Goal: Book appointment/travel/reservation

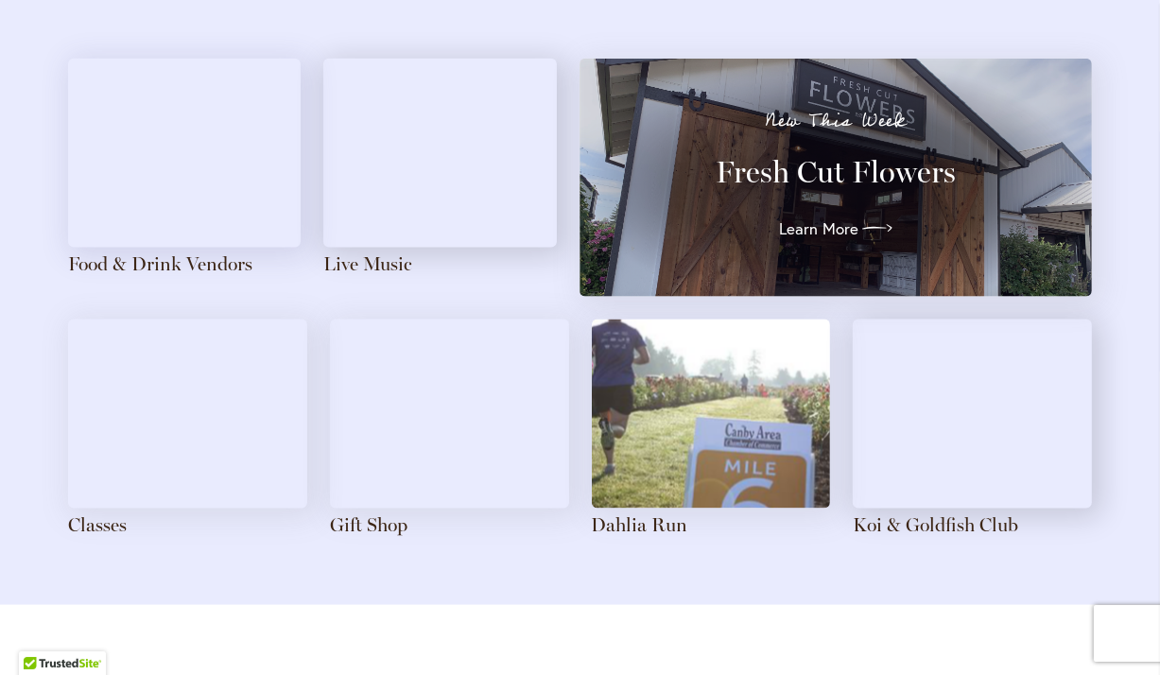
scroll to position [2105, 0]
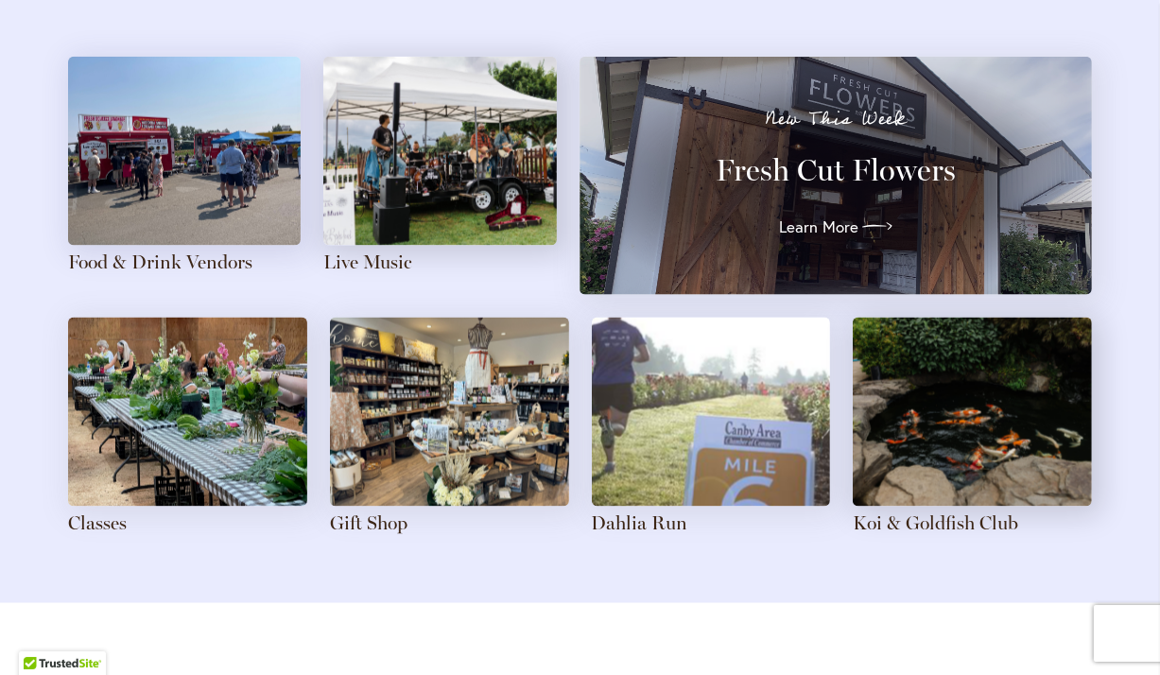
click at [404, 436] on img at bounding box center [449, 412] width 239 height 189
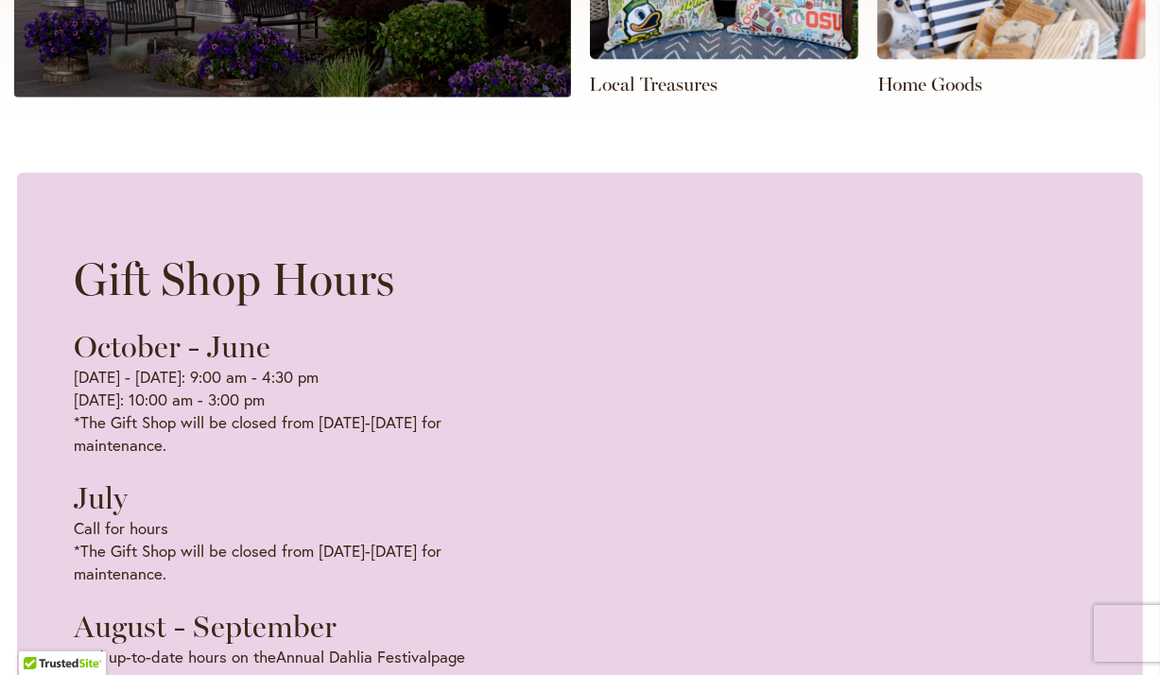
scroll to position [975, 0]
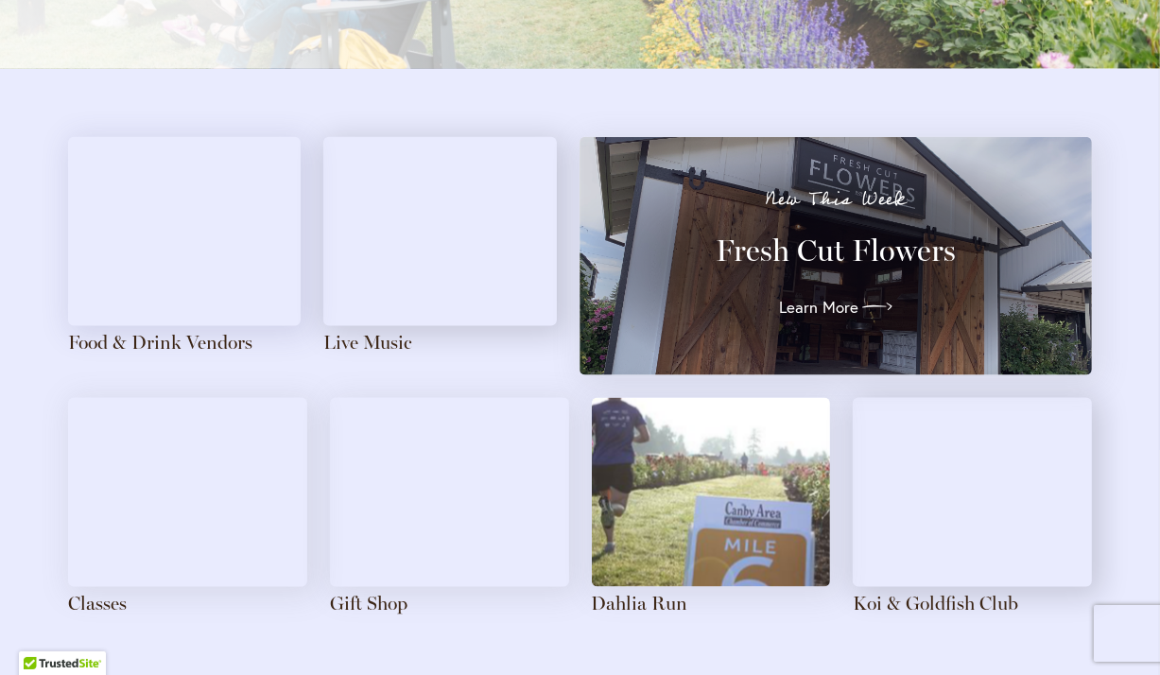
scroll to position [1779, 0]
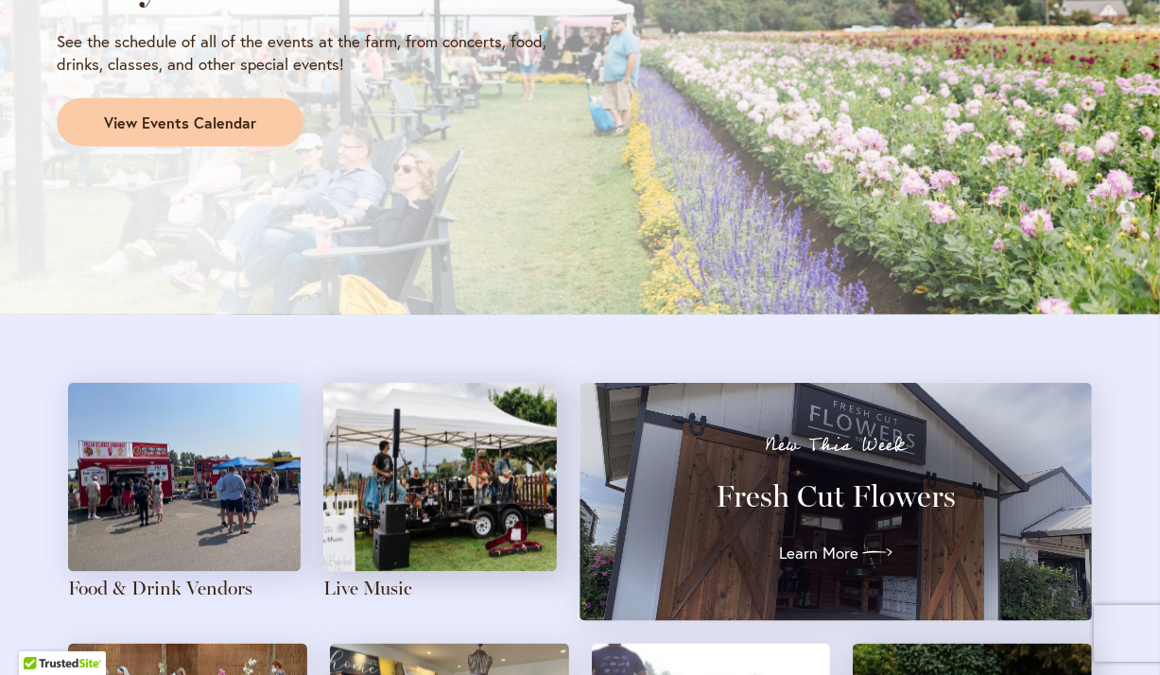
click at [200, 486] on img at bounding box center [184, 477] width 233 height 189
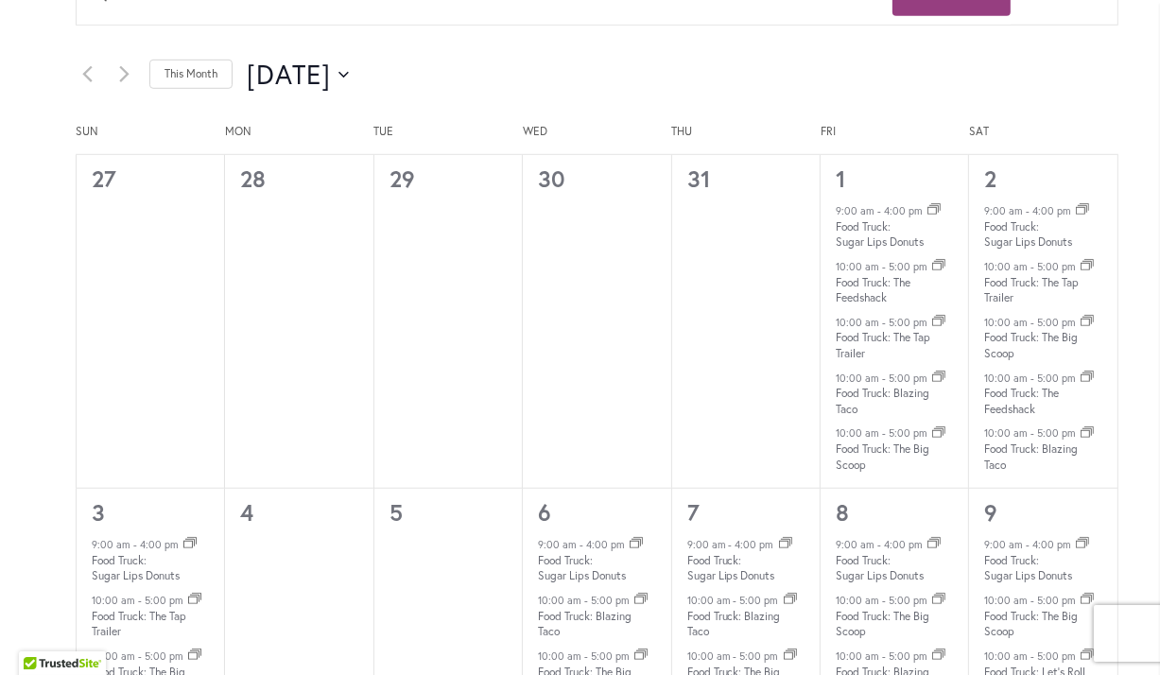
scroll to position [882, 0]
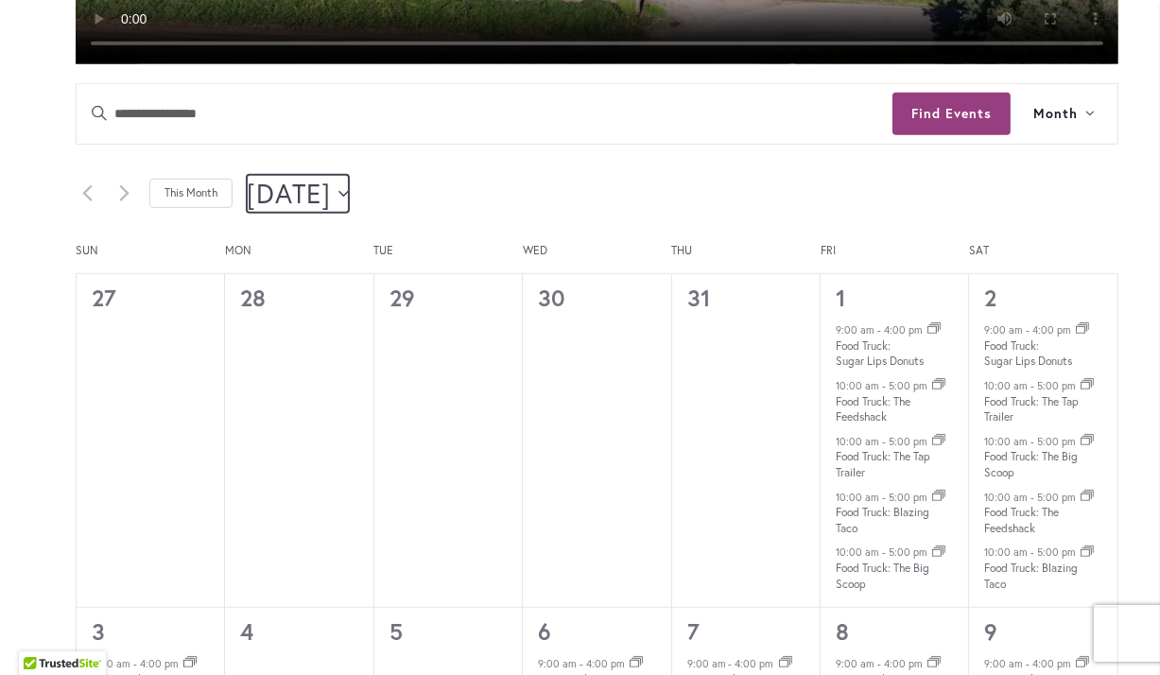
click at [349, 188] on button "8/1/2025 August 2025" at bounding box center [298, 194] width 102 height 38
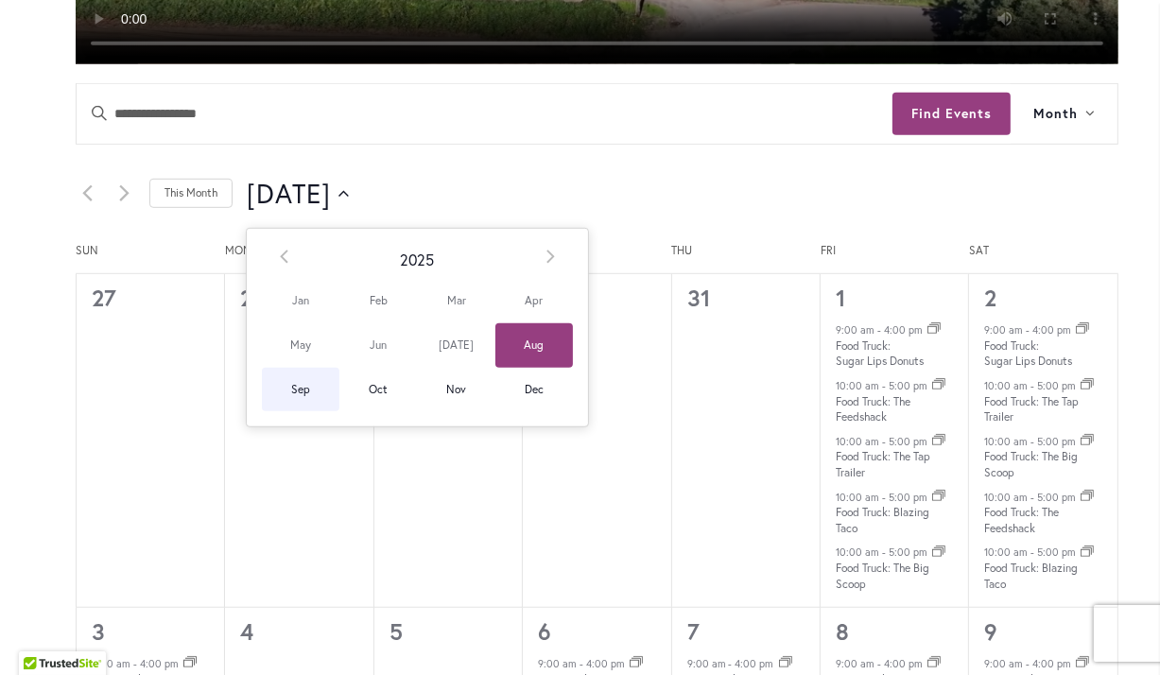
drag, startPoint x: 302, startPoint y: 398, endPoint x: 436, endPoint y: 374, distance: 136.5
click at [302, 397] on span "Sep" at bounding box center [301, 390] width 78 height 44
type input "********"
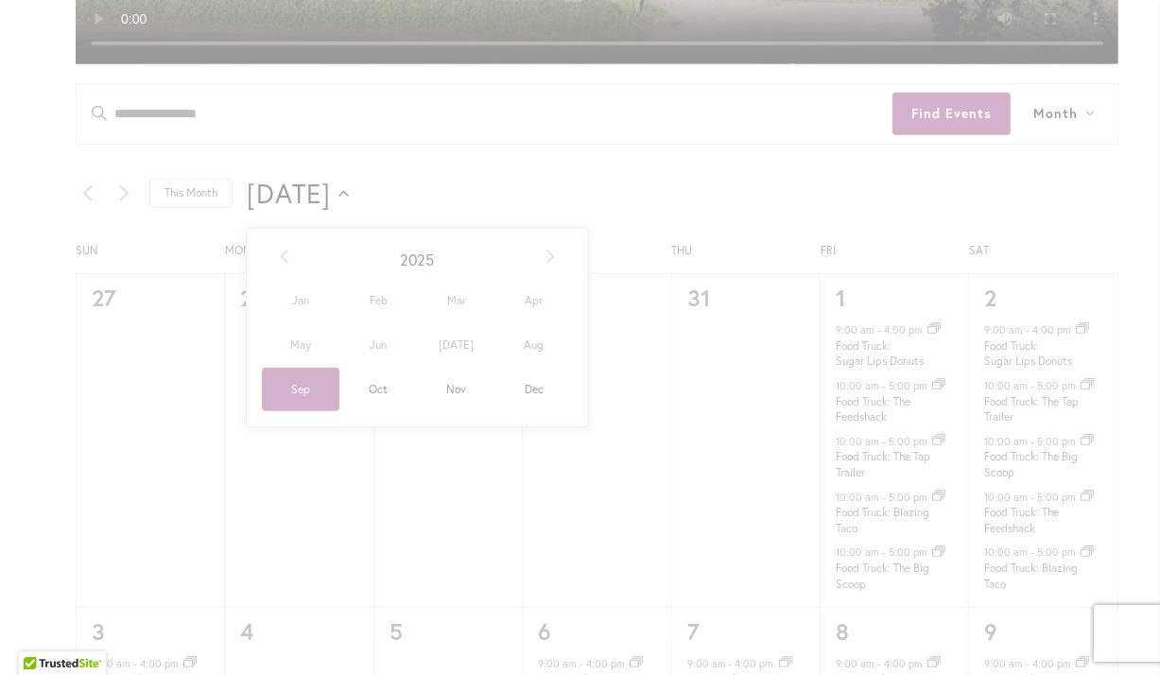
scroll to position [0, 65]
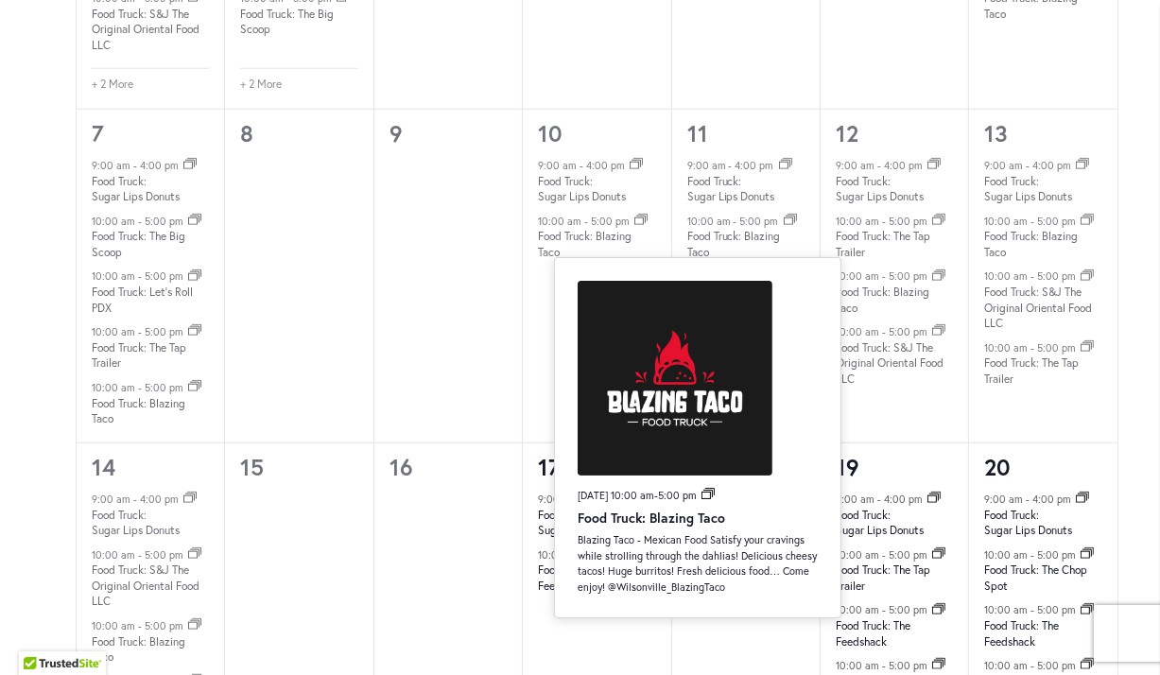
scroll to position [1528, 0]
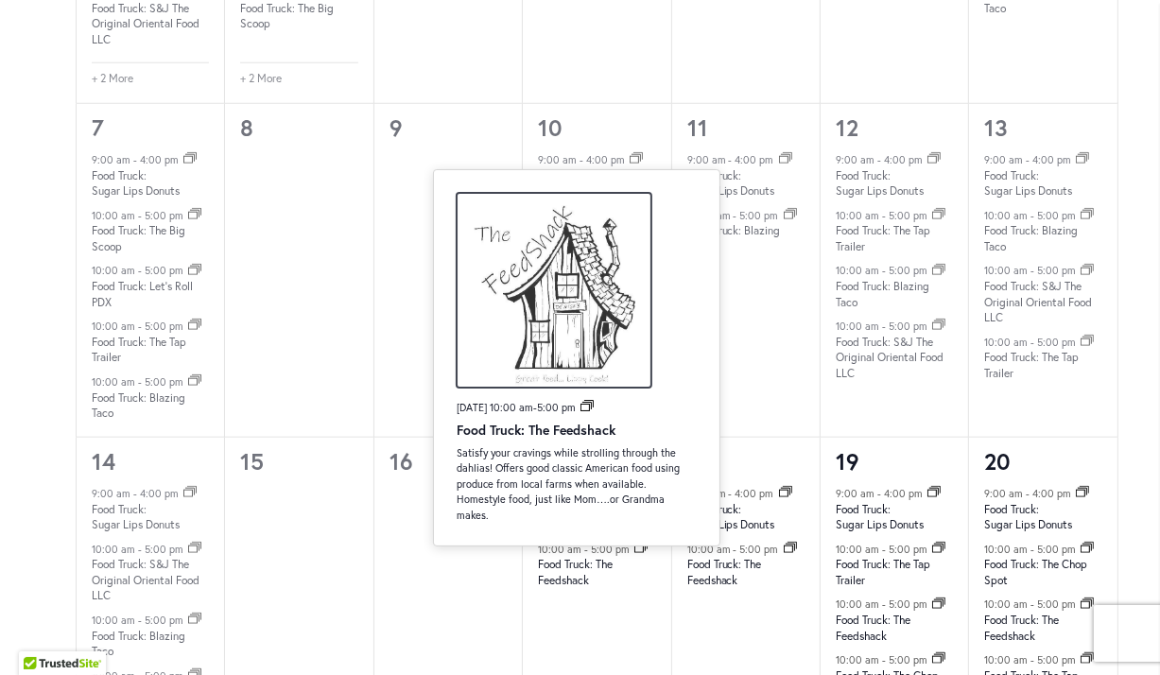
click at [583, 340] on img at bounding box center [554, 290] width 195 height 195
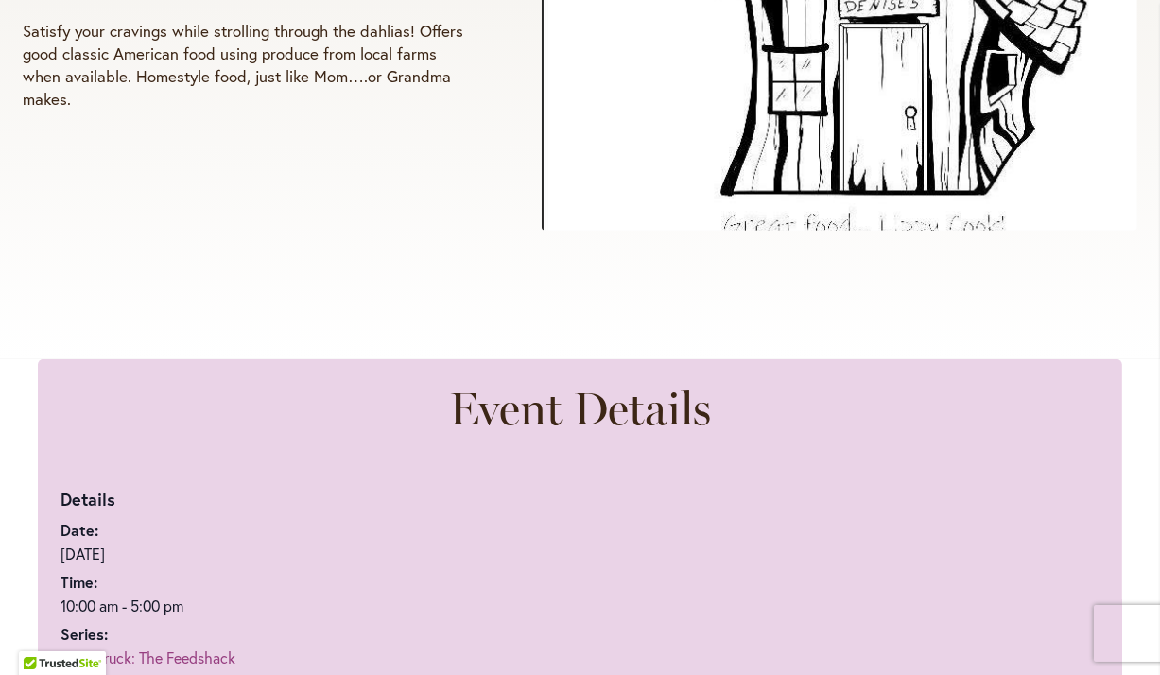
scroll to position [303, 0]
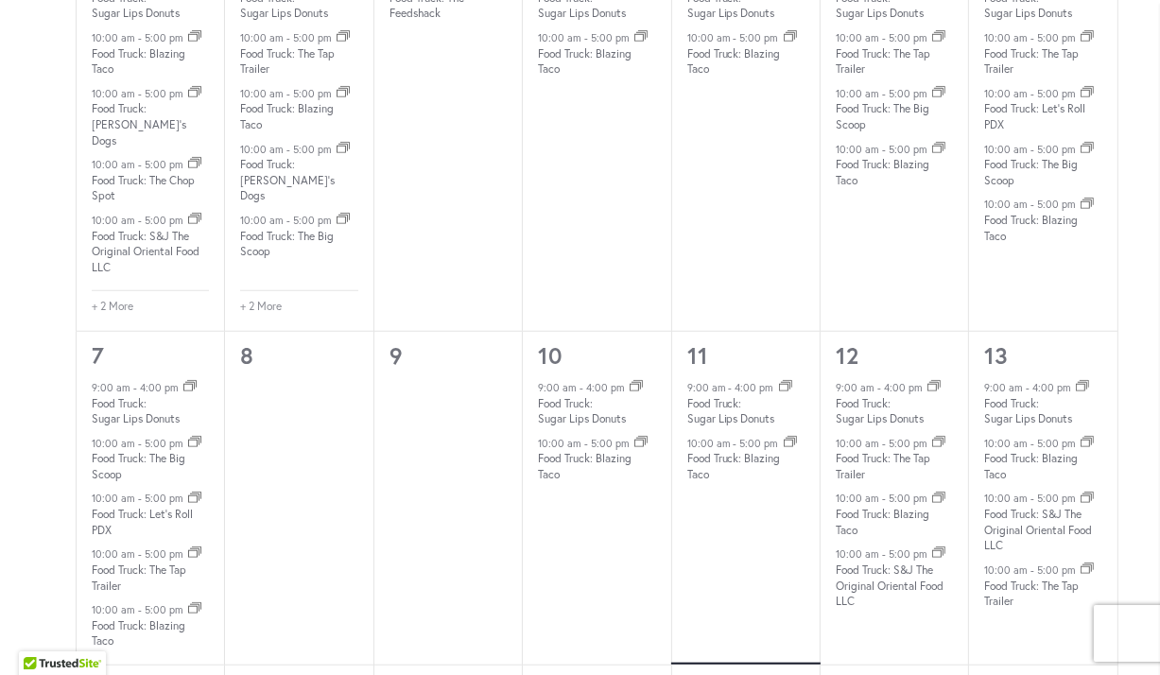
scroll to position [1426, 0]
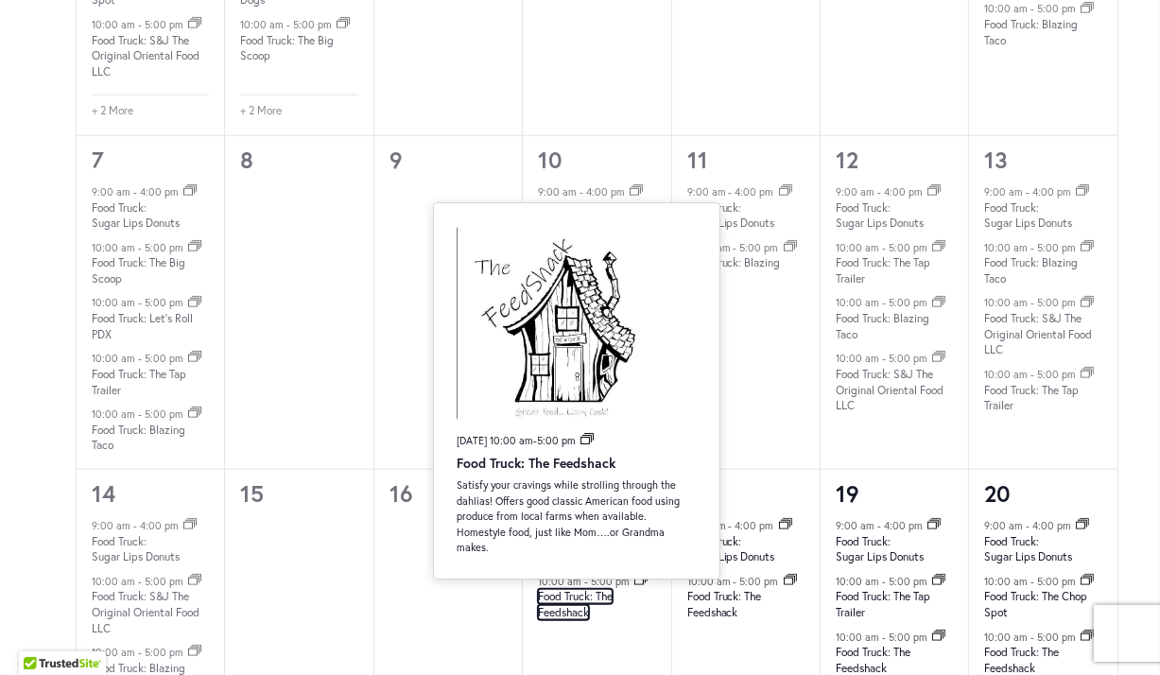
click at [567, 589] on link "Food Truck: The Feedshack" at bounding box center [575, 604] width 75 height 31
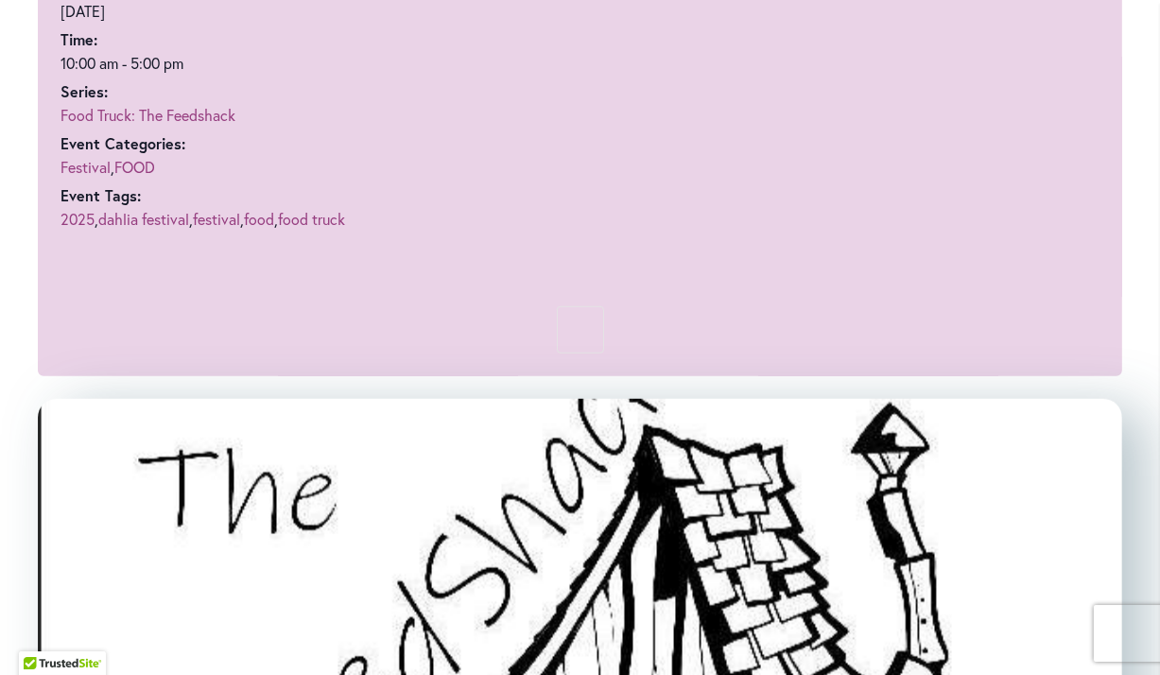
scroll to position [1893, 0]
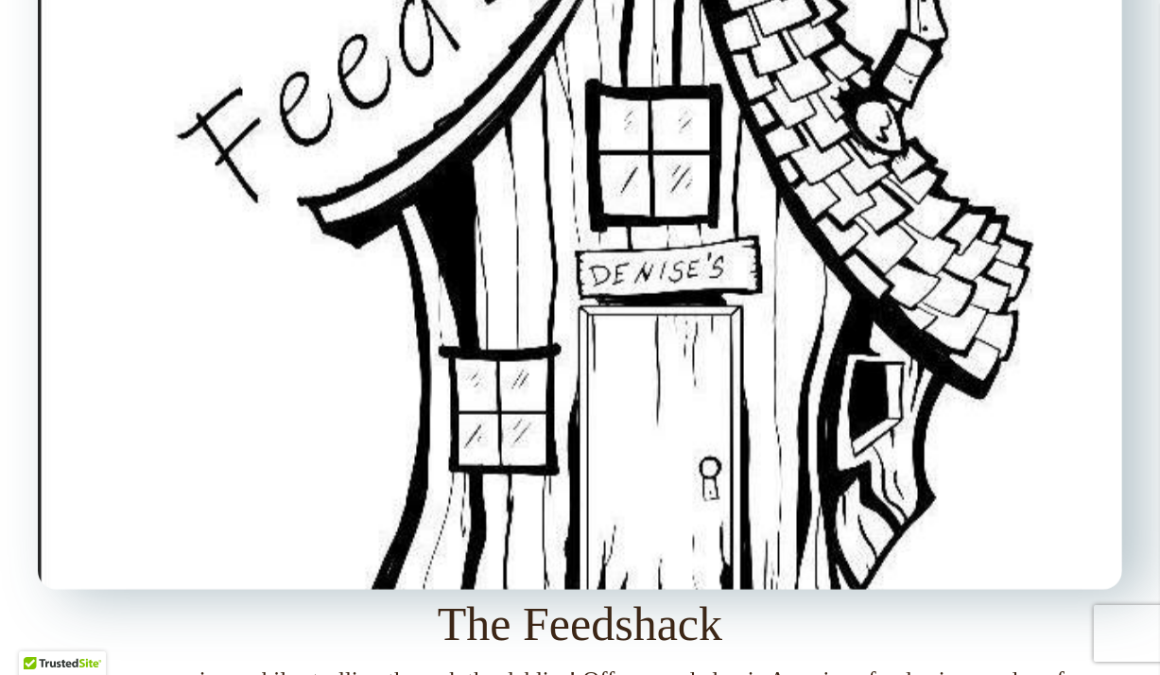
click at [520, 401] on img at bounding box center [580, 183] width 1085 height 813
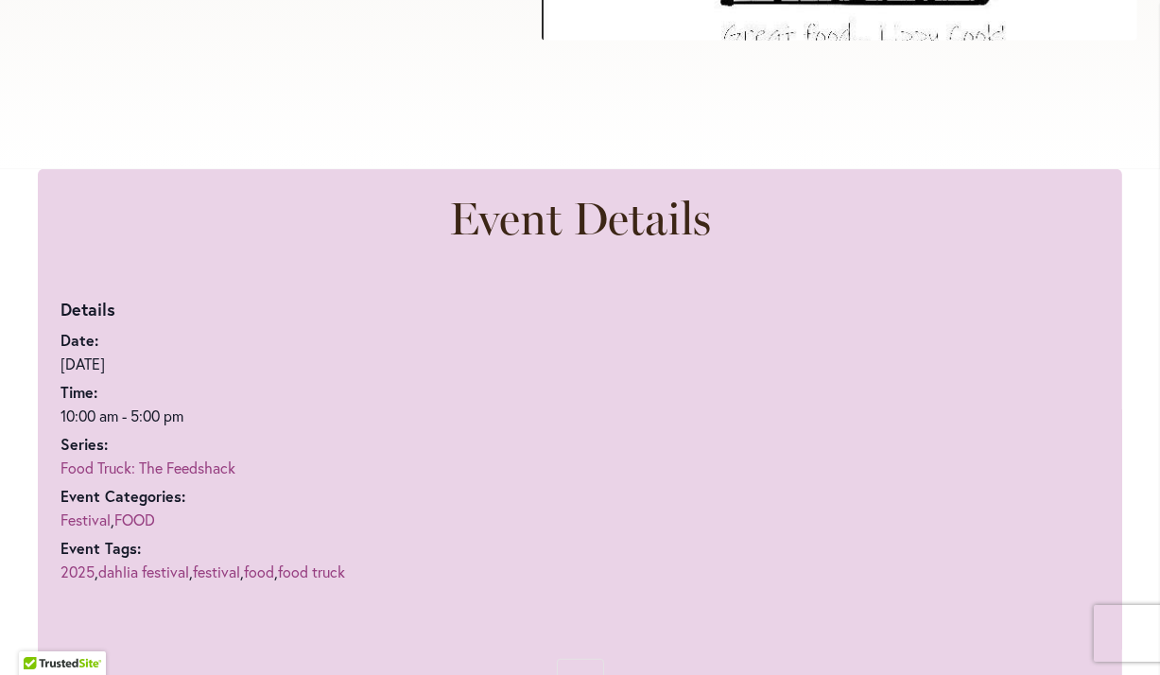
scroll to position [1065, 0]
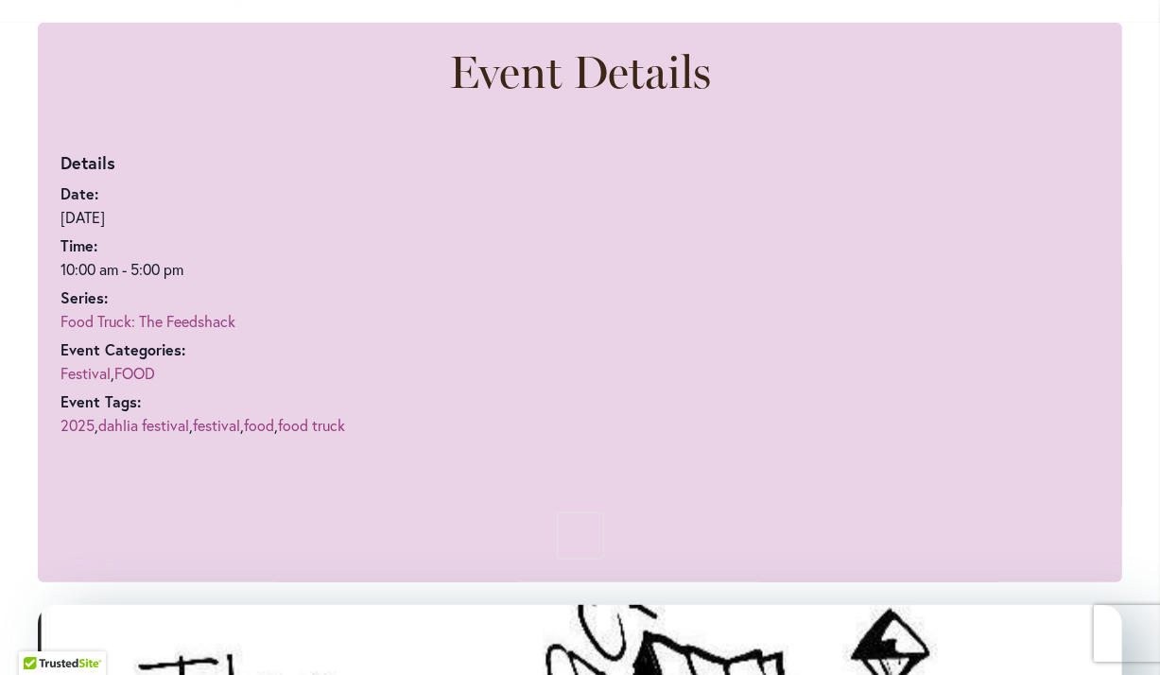
click at [527, 244] on div "Details Date: [DATE] Time: 10:00 am - 5:00 pm Series: Food Truck: The Feedshack…" at bounding box center [580, 304] width 1039 height 366
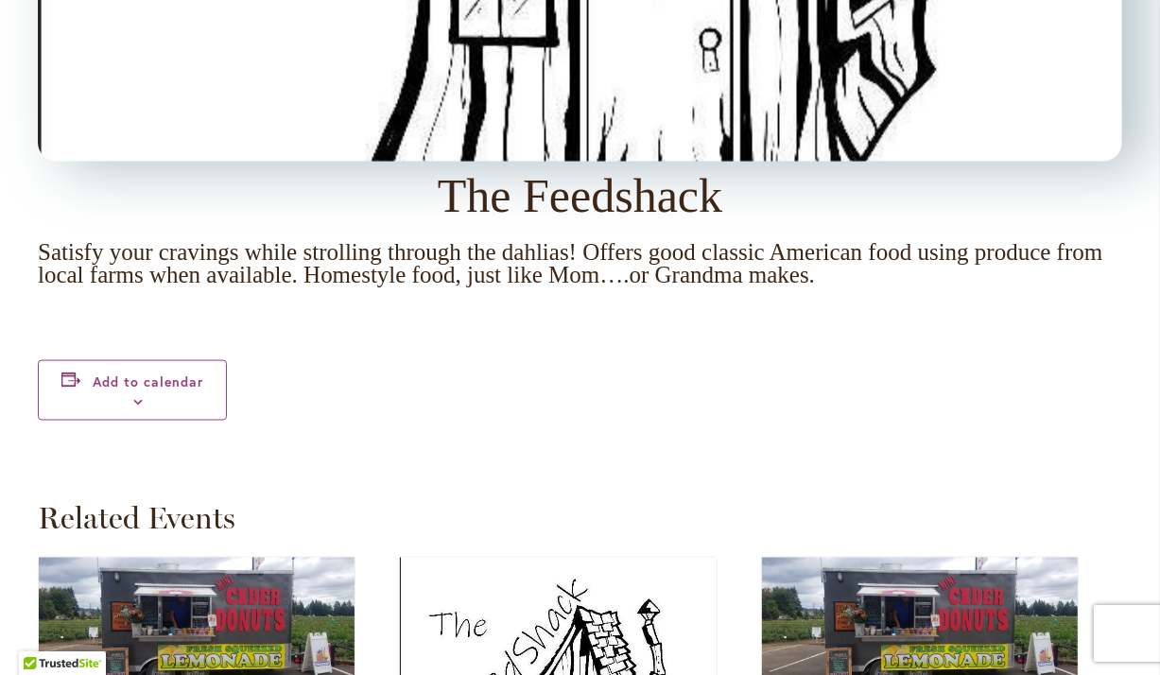
scroll to position [2181, 0]
